Goal: Task Accomplishment & Management: Manage account settings

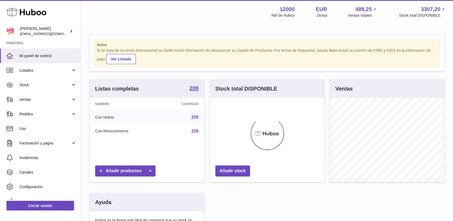
scroll to position [84, 114]
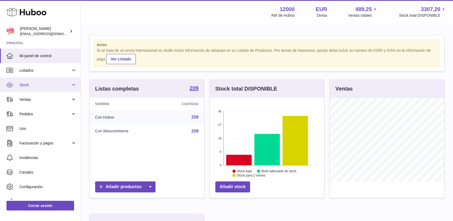
click at [24, 82] on span "Stock" at bounding box center [44, 84] width 51 height 5
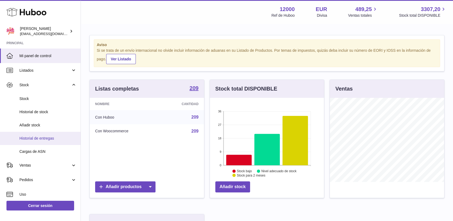
click at [33, 138] on span "Historial de entregas" at bounding box center [47, 138] width 57 height 5
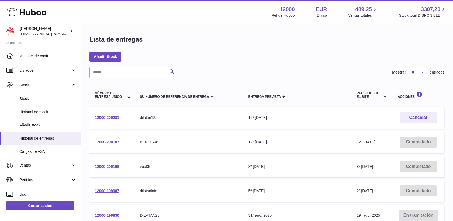
click at [110, 141] on link "12000-200187" at bounding box center [107, 142] width 24 height 4
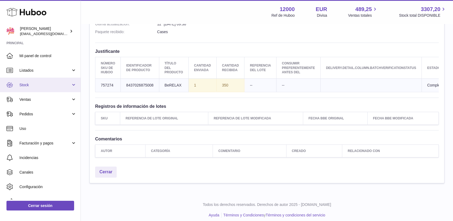
click at [22, 83] on span "Stock" at bounding box center [44, 84] width 51 height 5
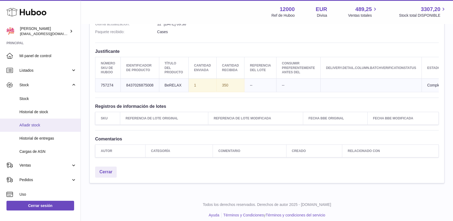
click at [33, 124] on span "Añadir stock" at bounding box center [47, 125] width 57 height 5
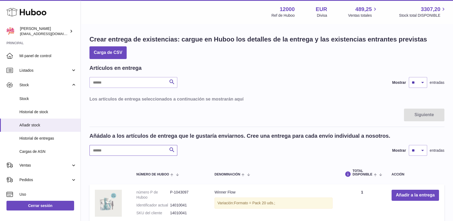
click at [145, 147] on input "text" at bounding box center [133, 150] width 88 height 11
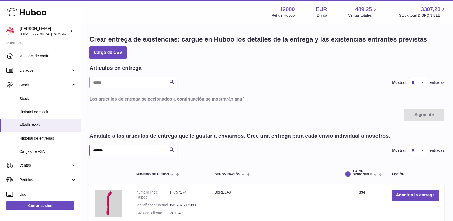
type input "*******"
